Goal: Information Seeking & Learning: Learn about a topic

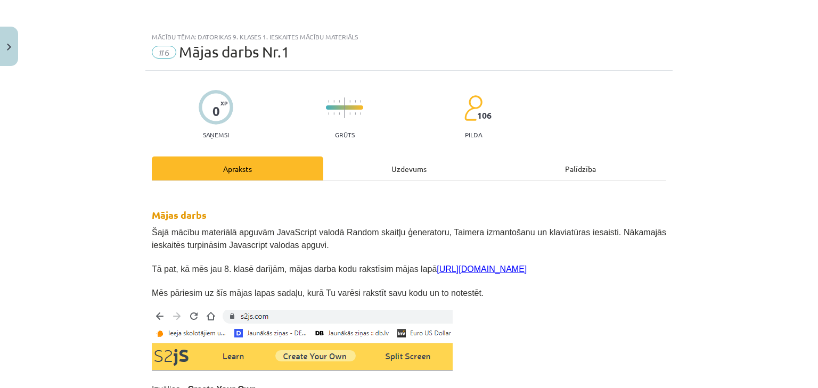
scroll to position [479, 0]
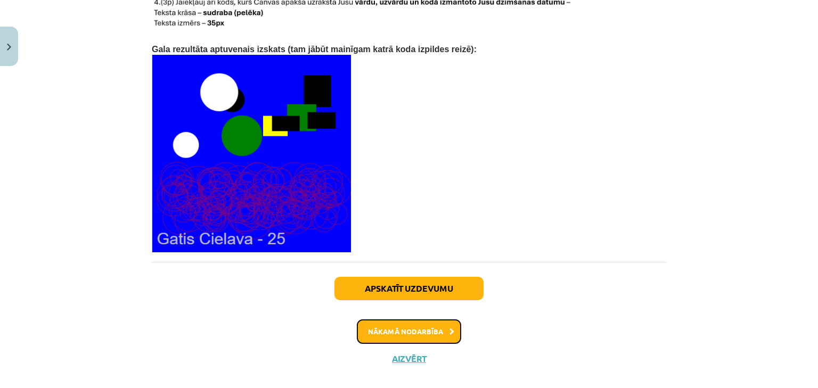
click at [379, 319] on button "Nākamā nodarbība" at bounding box center [409, 331] width 104 height 24
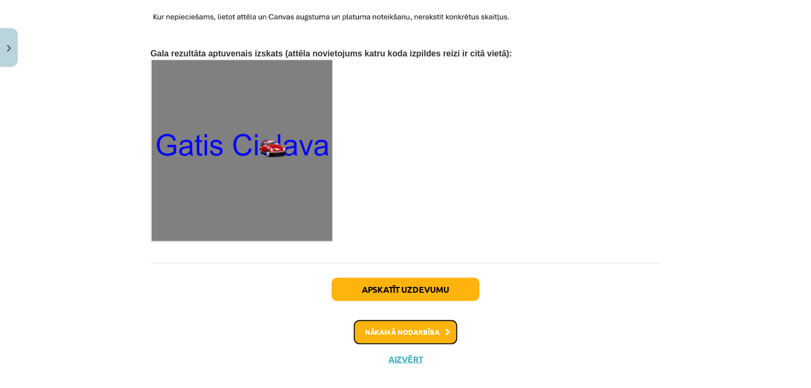
scroll to position [1709, 0]
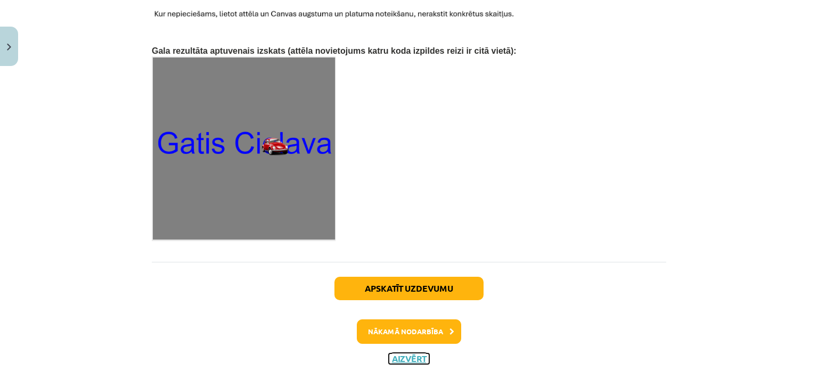
click at [402, 353] on button "Aizvērt" at bounding box center [409, 358] width 40 height 11
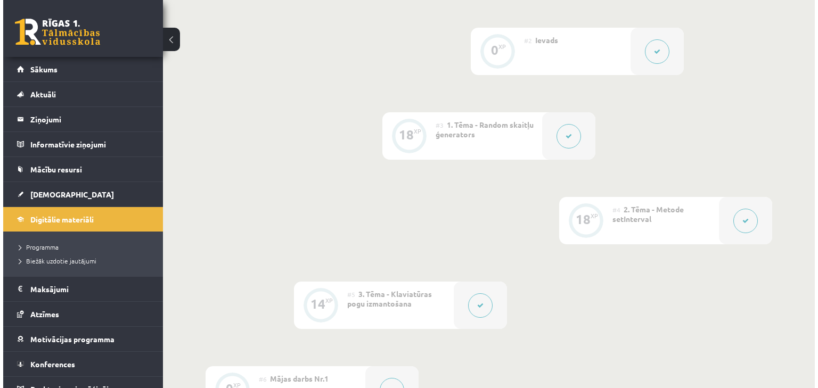
scroll to position [351, 0]
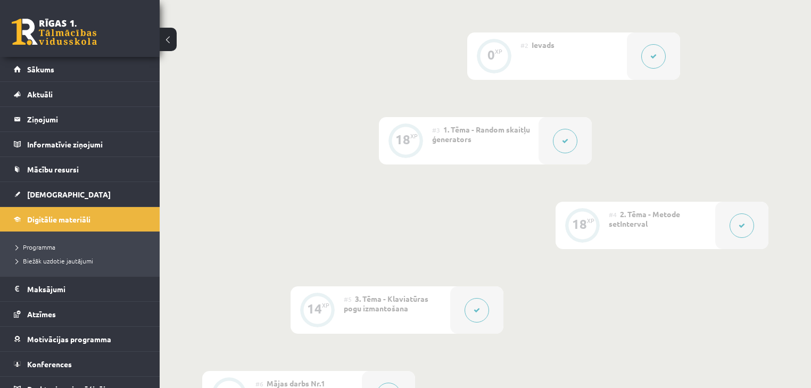
click at [745, 224] on icon at bounding box center [742, 225] width 6 height 6
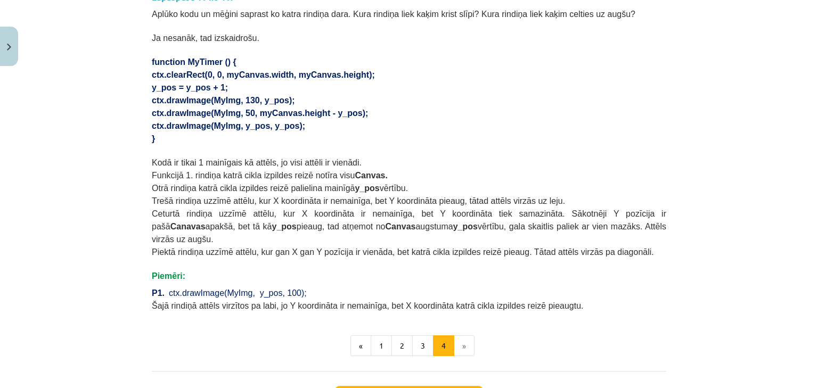
scroll to position [681, 0]
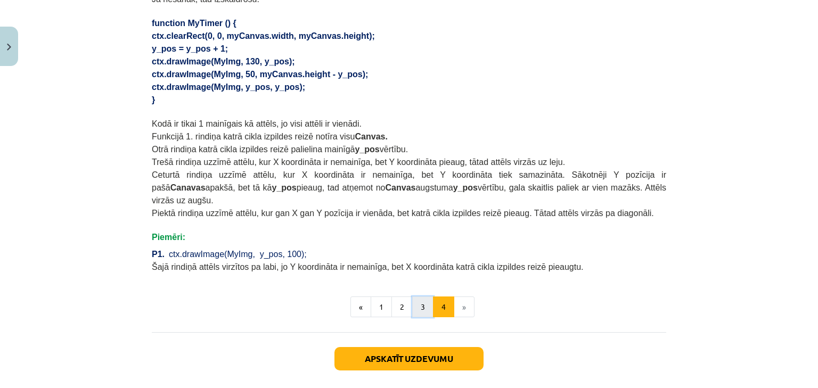
click at [416, 296] on button "3" at bounding box center [422, 306] width 21 height 21
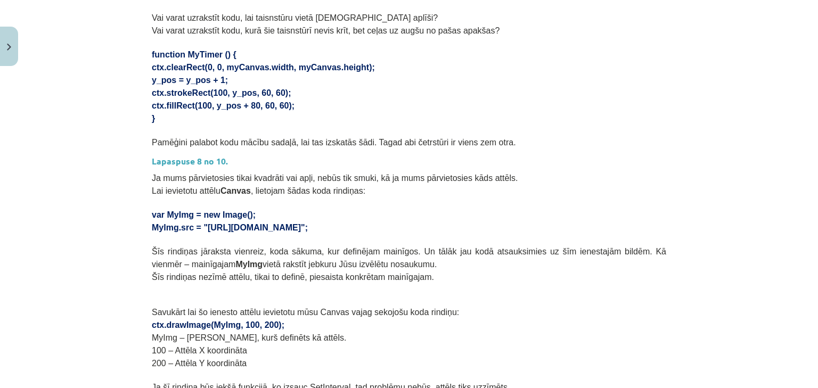
scroll to position [360, 0]
drag, startPoint x: 151, startPoint y: 197, endPoint x: 194, endPoint y: 208, distance: 44.4
click at [194, 208] on div "18 XP Saņemsi Ļoti grūts 106 pilda Apraksts Uzdevums Palīdzība Lapaspuse 6 no 1…" at bounding box center [408, 283] width 527 height 1147
copy div "var MyImg = new Image(); MyImg.src ="
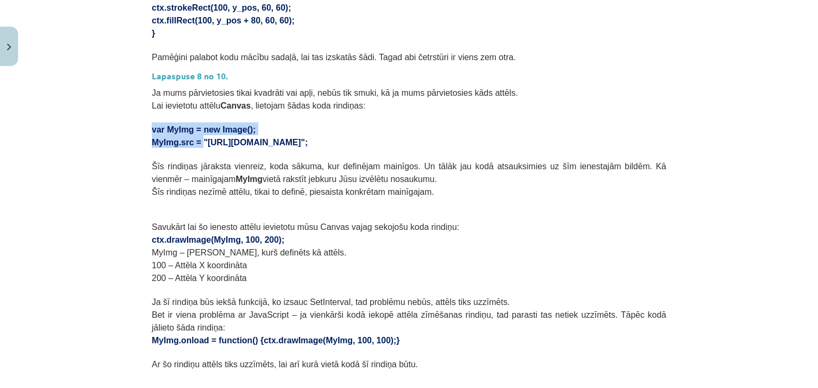
scroll to position [446, 0]
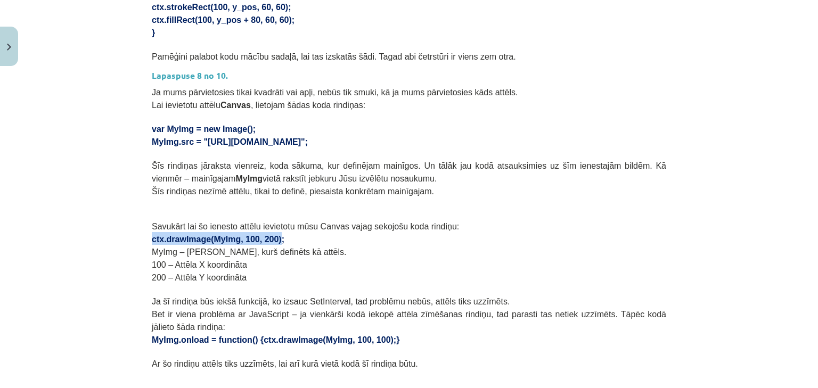
drag, startPoint x: 147, startPoint y: 222, endPoint x: 266, endPoint y: 226, distance: 118.8
click at [266, 226] on div "18 XP Saņemsi Ļoti grūts 106 pilda Apraksts Uzdevums Palīdzība Lapaspuse 6 no 1…" at bounding box center [408, 198] width 527 height 1147
copy span "ctx.drawImage(MyImg, 100, 200)"
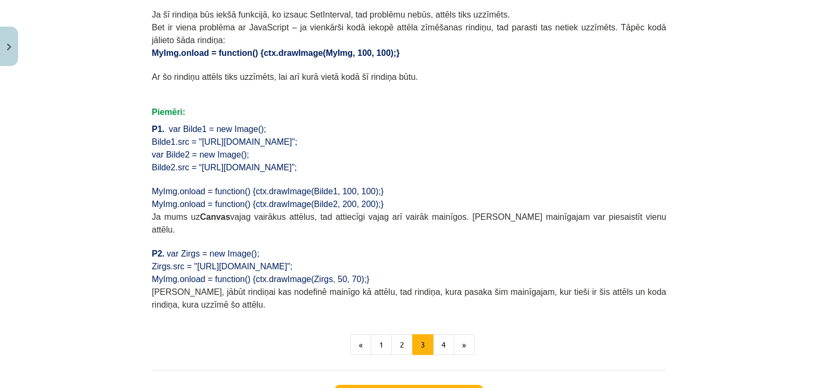
scroll to position [828, 0]
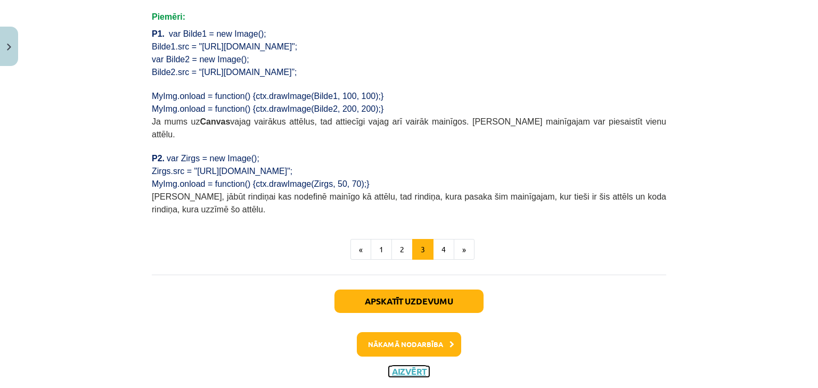
click at [403, 366] on button "Aizvērt" at bounding box center [409, 371] width 40 height 11
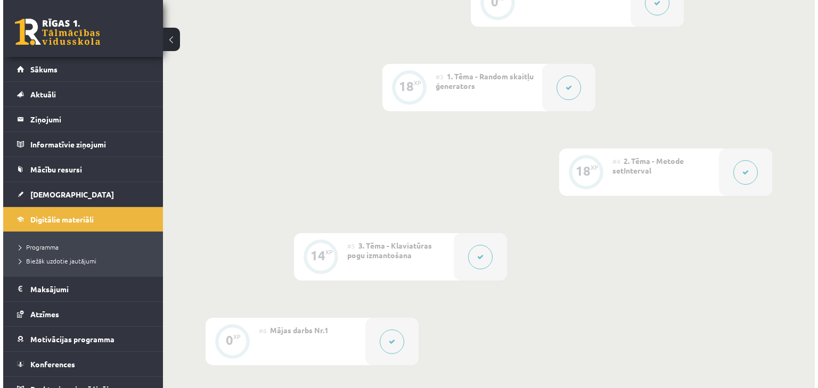
scroll to position [607, 0]
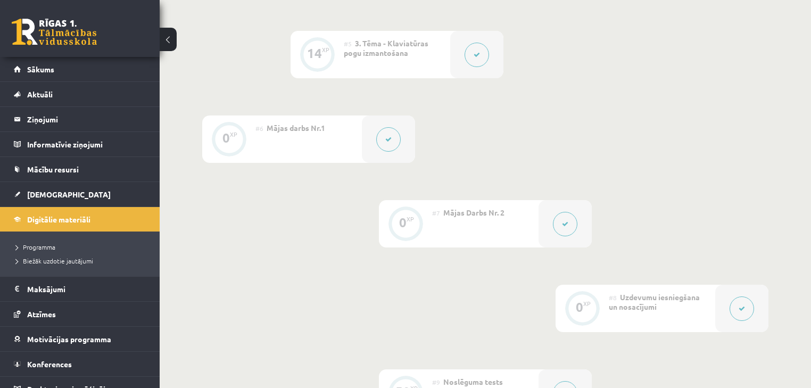
click at [564, 226] on icon at bounding box center [565, 224] width 6 height 6
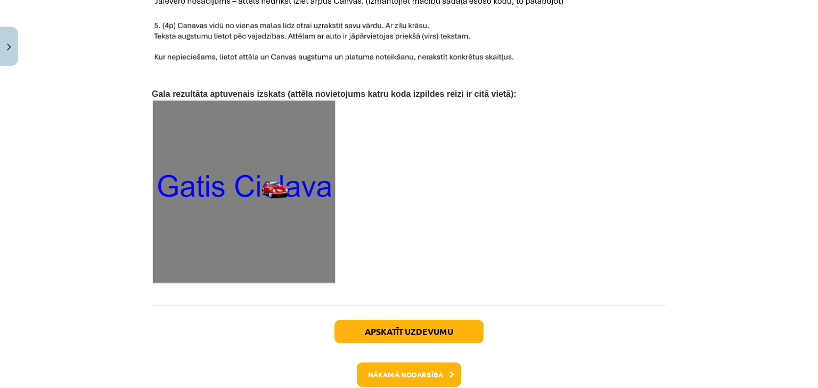
scroll to position [1709, 0]
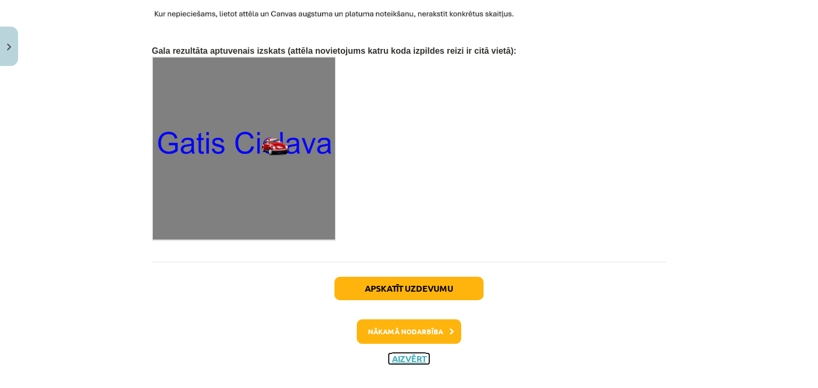
click at [394, 353] on button "Aizvērt" at bounding box center [409, 358] width 40 height 11
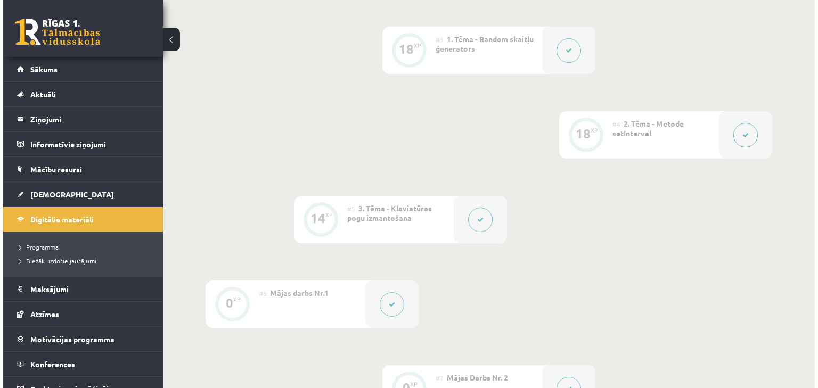
scroll to position [436, 0]
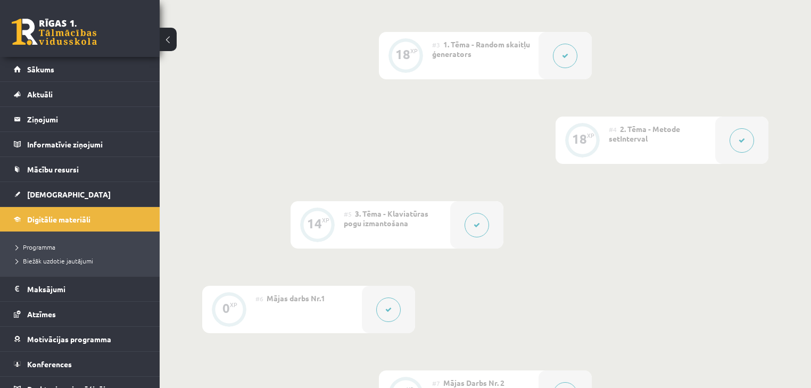
click at [751, 138] on button at bounding box center [742, 140] width 24 height 24
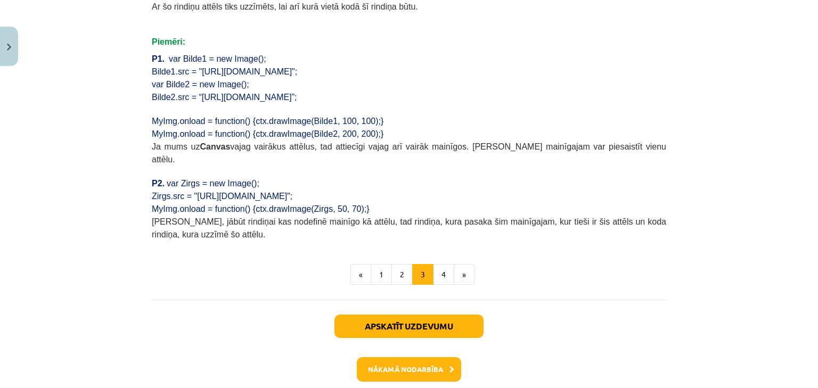
scroll to position [828, 0]
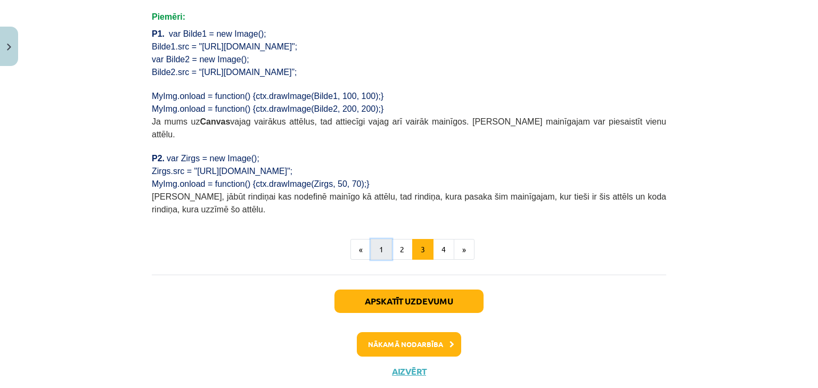
click at [377, 239] on button "1" at bounding box center [380, 249] width 21 height 21
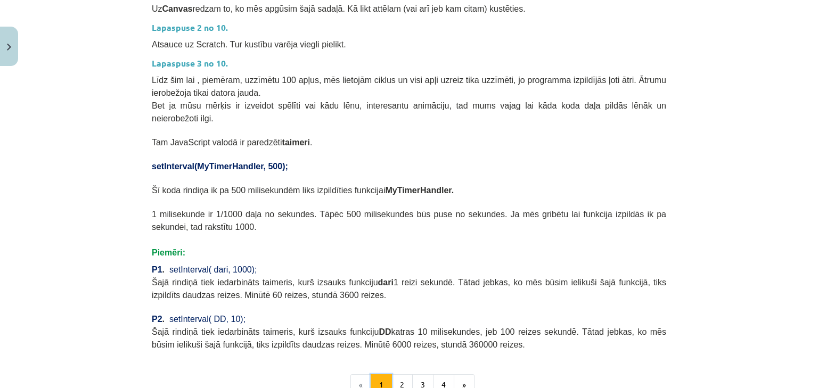
scroll to position [403, 0]
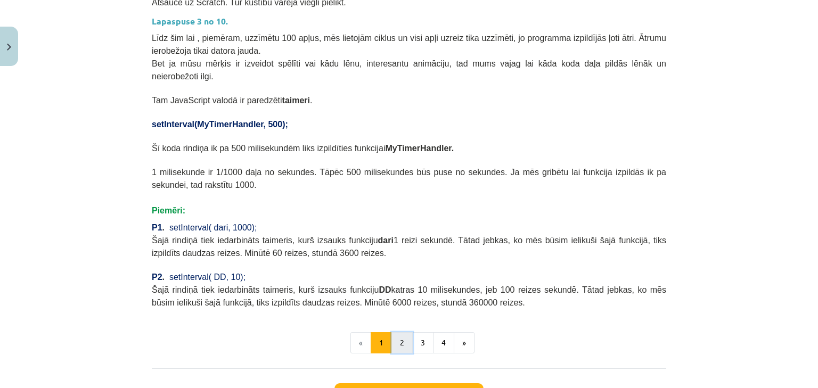
click at [397, 332] on button "2" at bounding box center [401, 342] width 21 height 21
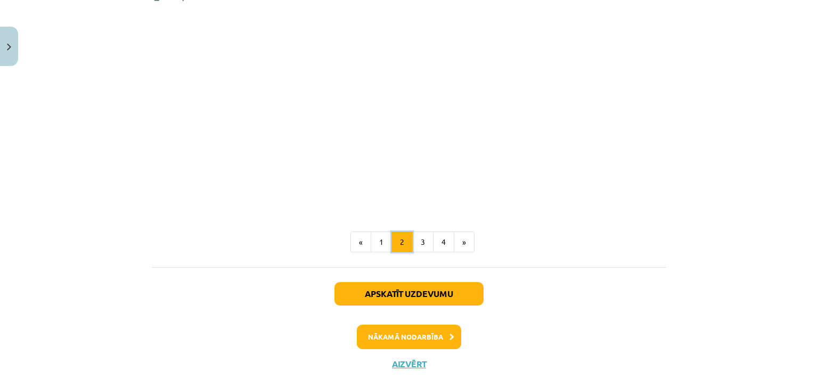
scroll to position [1123, 0]
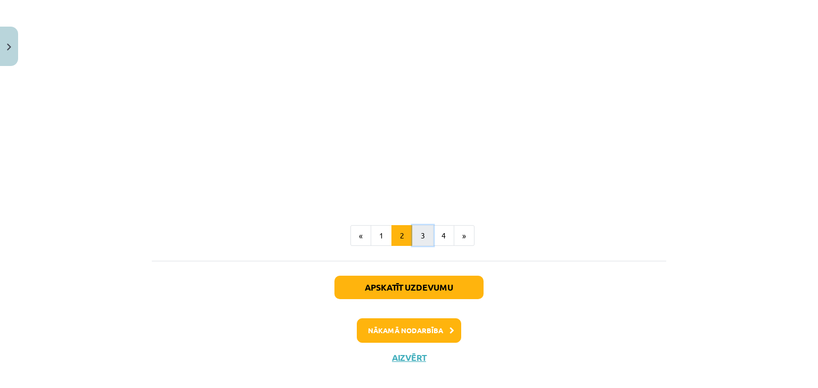
click at [418, 225] on button "3" at bounding box center [422, 235] width 21 height 21
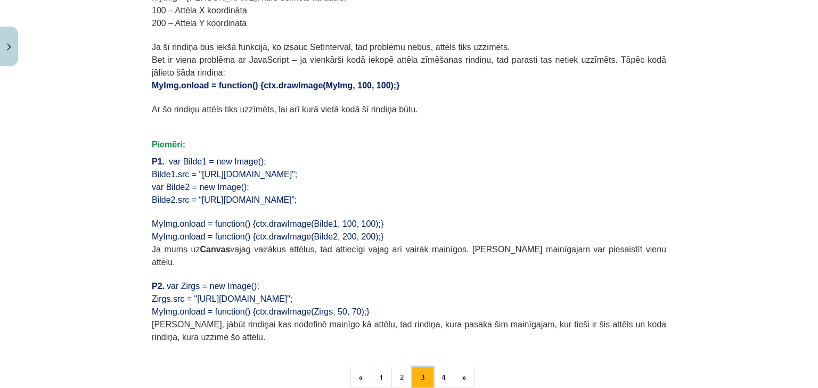
scroll to position [701, 0]
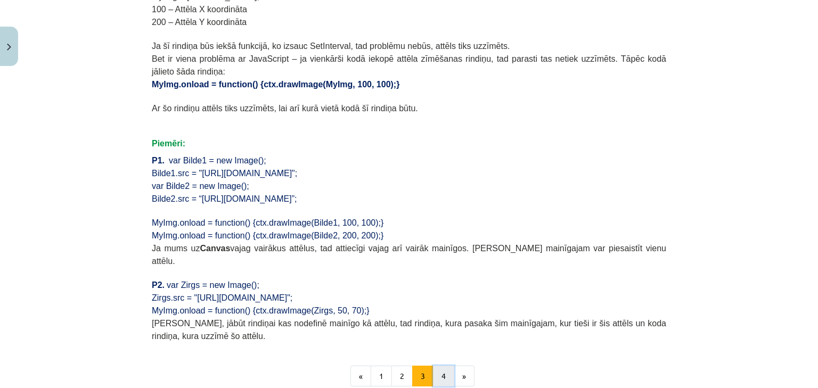
click at [441, 366] on button "4" at bounding box center [443, 376] width 21 height 21
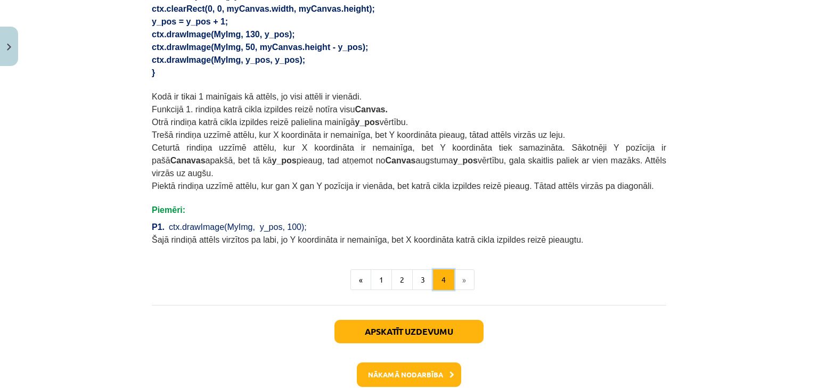
scroll to position [744, 0]
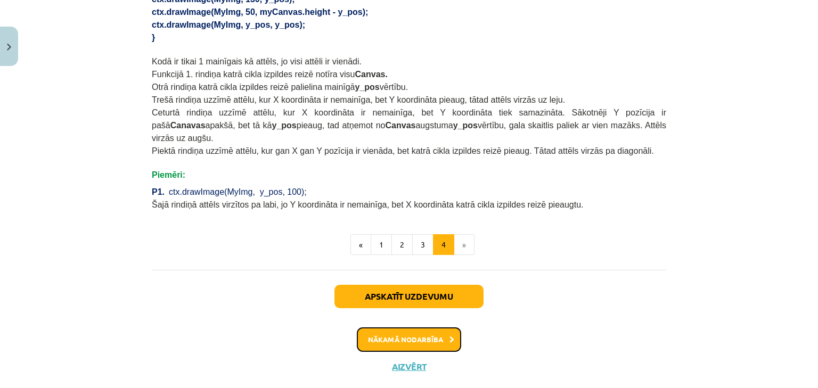
click at [425, 327] on button "Nākamā nodarbība" at bounding box center [409, 339] width 104 height 24
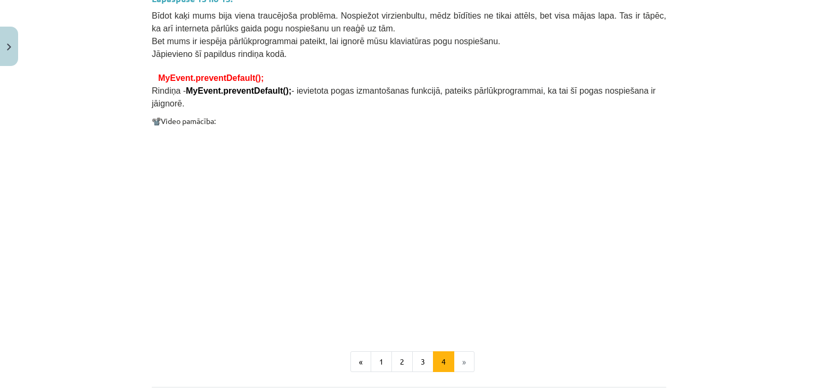
scroll to position [919, 0]
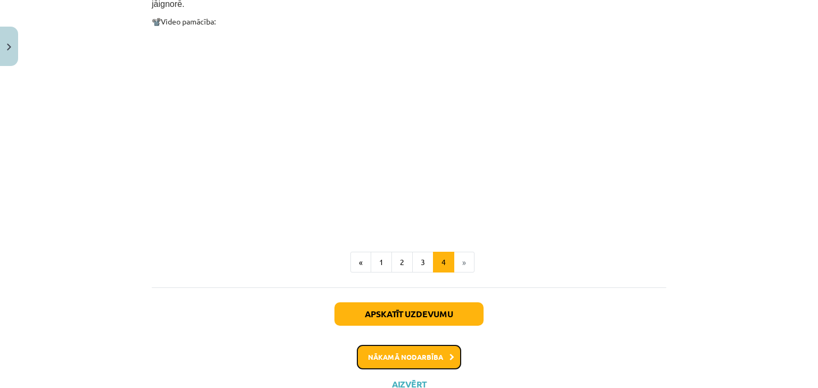
click at [396, 345] on button "Nākamā nodarbība" at bounding box center [409, 357] width 104 height 24
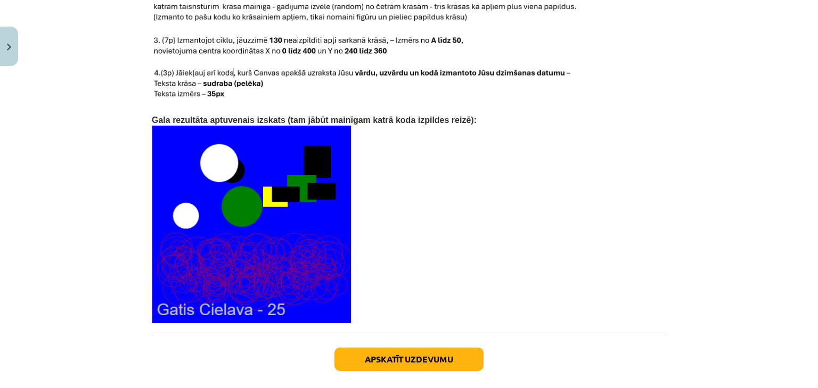
scroll to position [2303, 0]
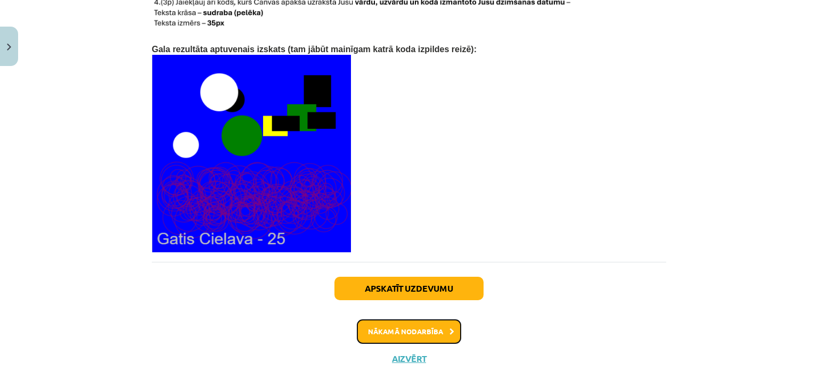
click at [422, 319] on button "Nākamā nodarbība" at bounding box center [409, 331] width 104 height 24
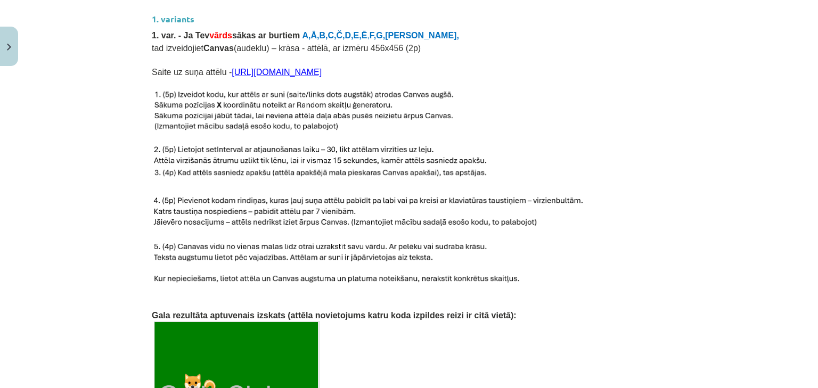
scroll to position [452, 0]
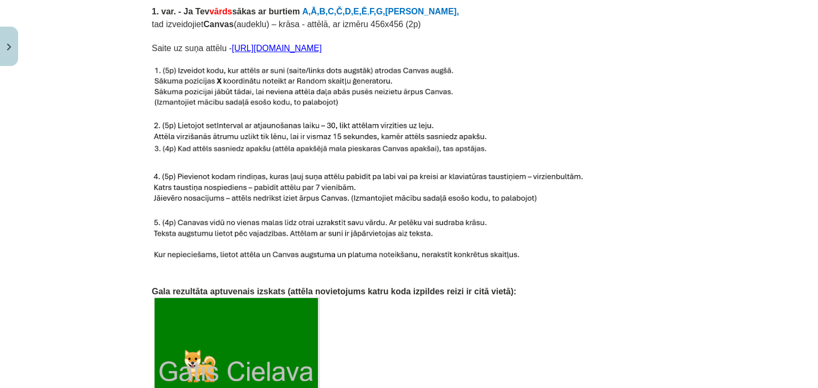
click at [164, 70] on img at bounding box center [305, 87] width 306 height 45
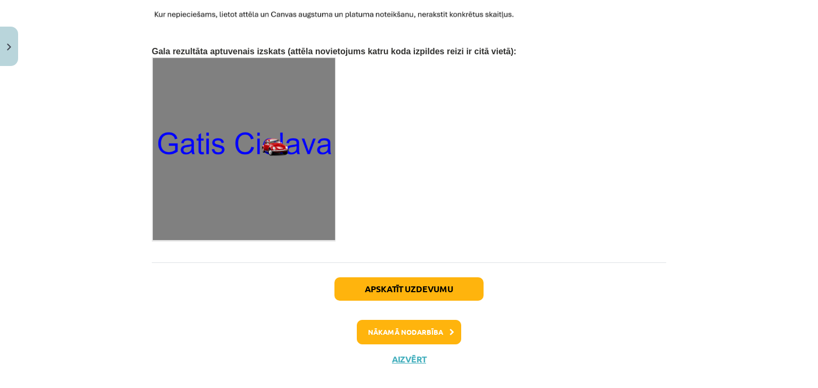
scroll to position [1709, 0]
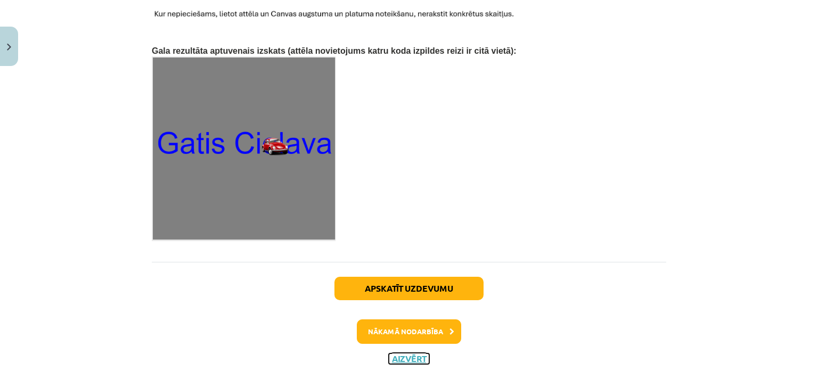
click at [417, 353] on button "Aizvērt" at bounding box center [409, 358] width 40 height 11
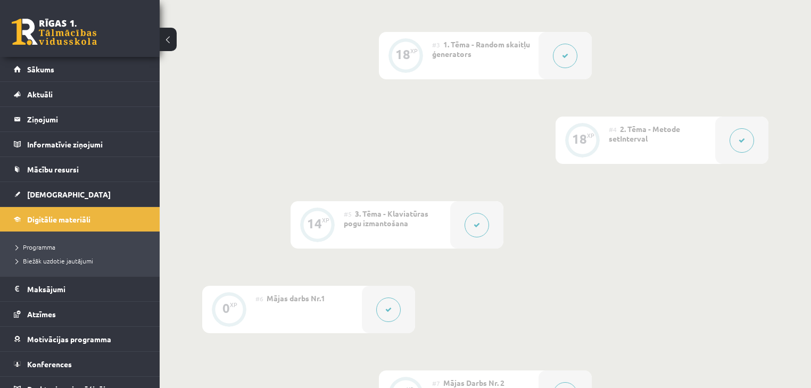
click at [736, 136] on button at bounding box center [742, 140] width 24 height 24
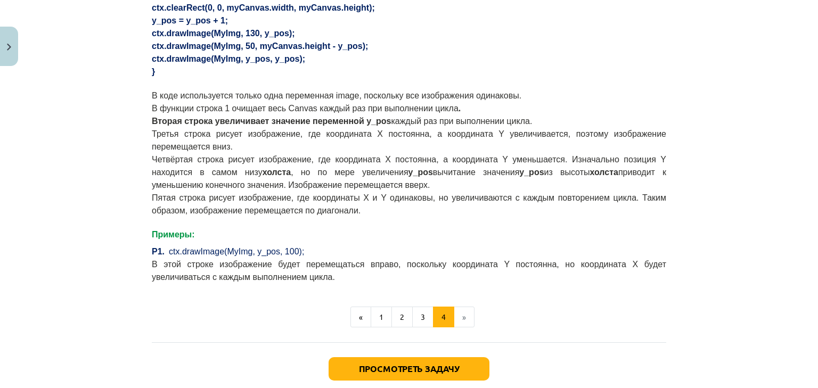
scroll to position [724, 0]
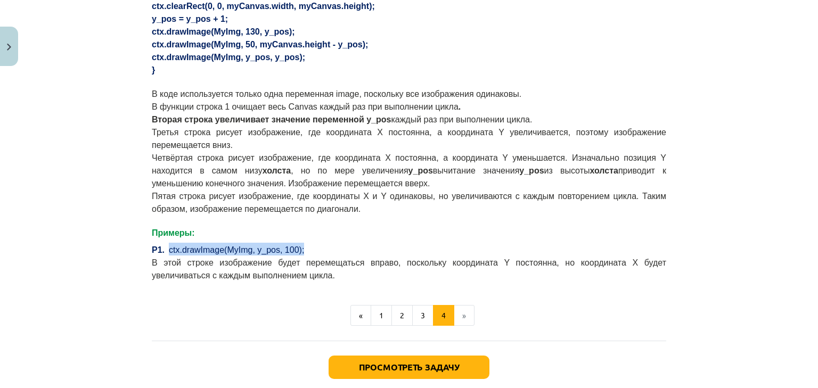
drag, startPoint x: 288, startPoint y: 234, endPoint x: 165, endPoint y: 237, distance: 123.5
click at [165, 243] on p "P1. ctx.drawImage(MyImg, y_pos, 100);" at bounding box center [409, 249] width 514 height 13
copy font "ctx.drawImage(MyImg, y_pos, 100);"
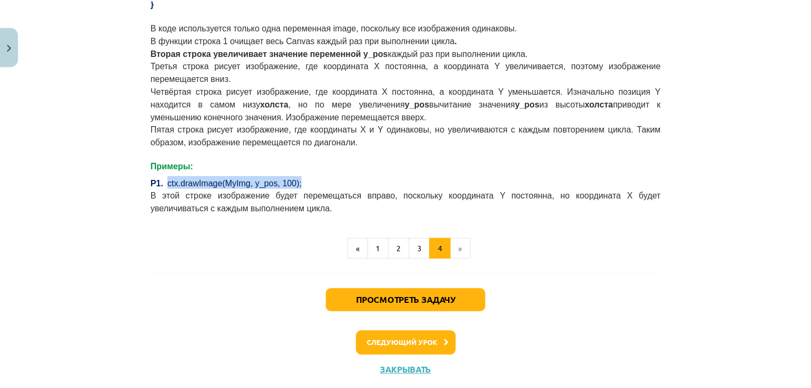
scroll to position [804, 0]
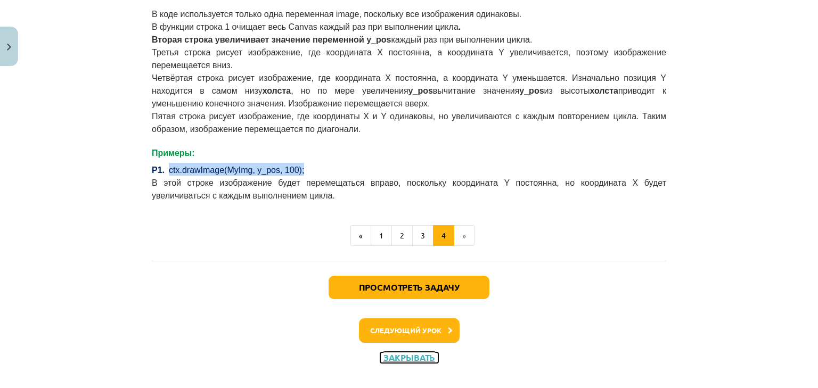
click at [418, 352] on font "Закрывать" at bounding box center [409, 357] width 52 height 11
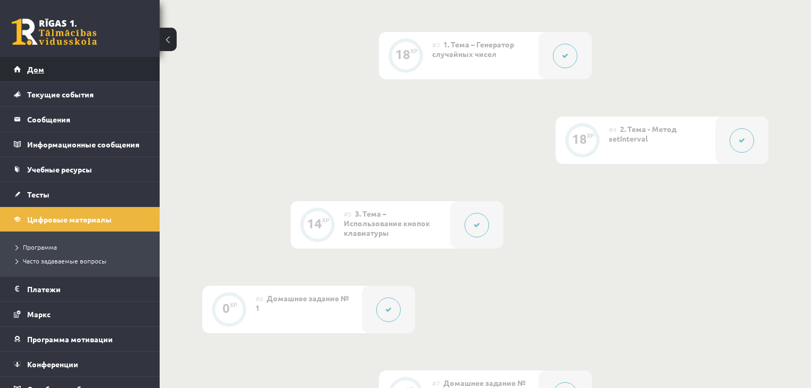
click at [92, 62] on link "Дом" at bounding box center [80, 69] width 133 height 24
